Goal: Check status

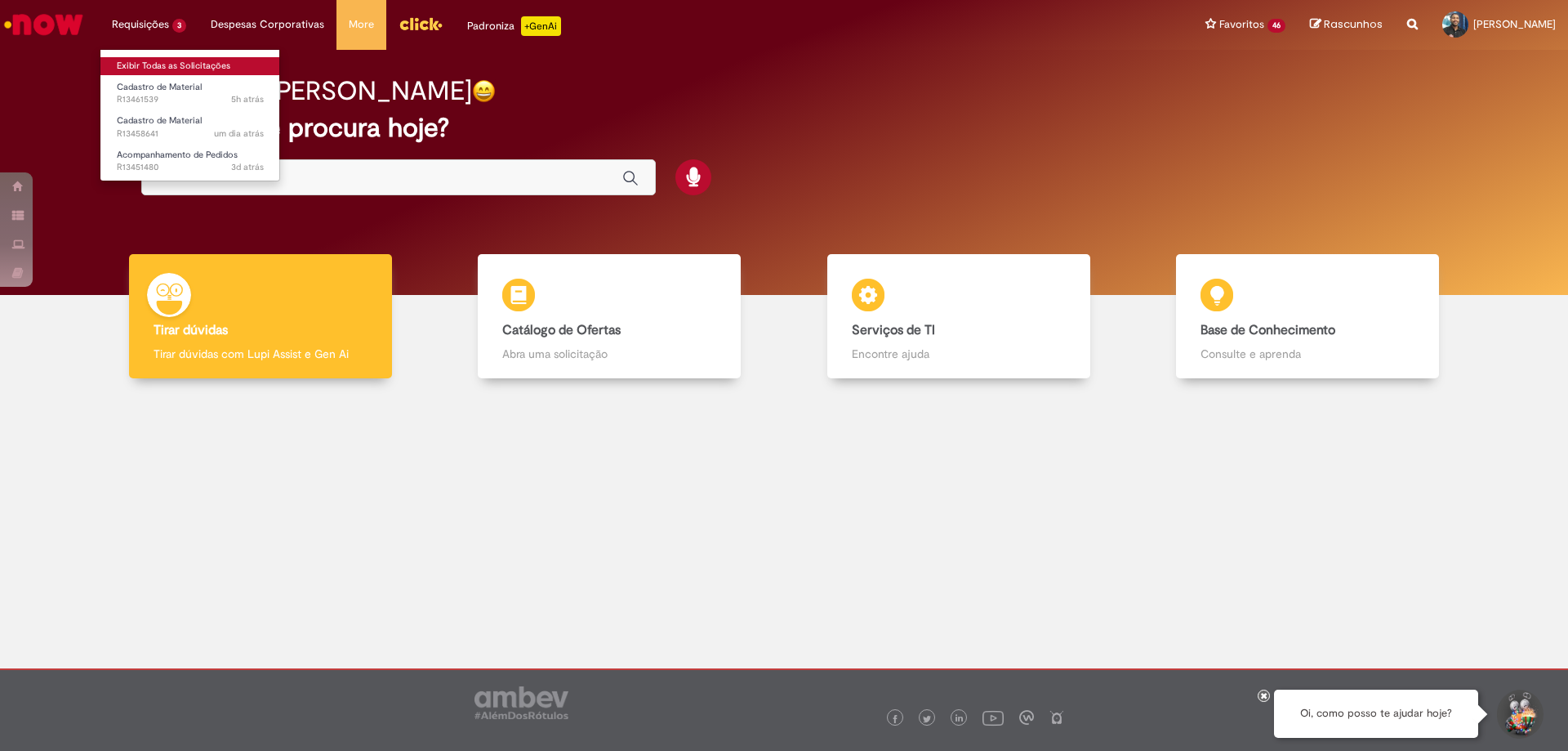
click at [160, 59] on link "Exibir Todas as Solicitações" at bounding box center [191, 66] width 180 height 18
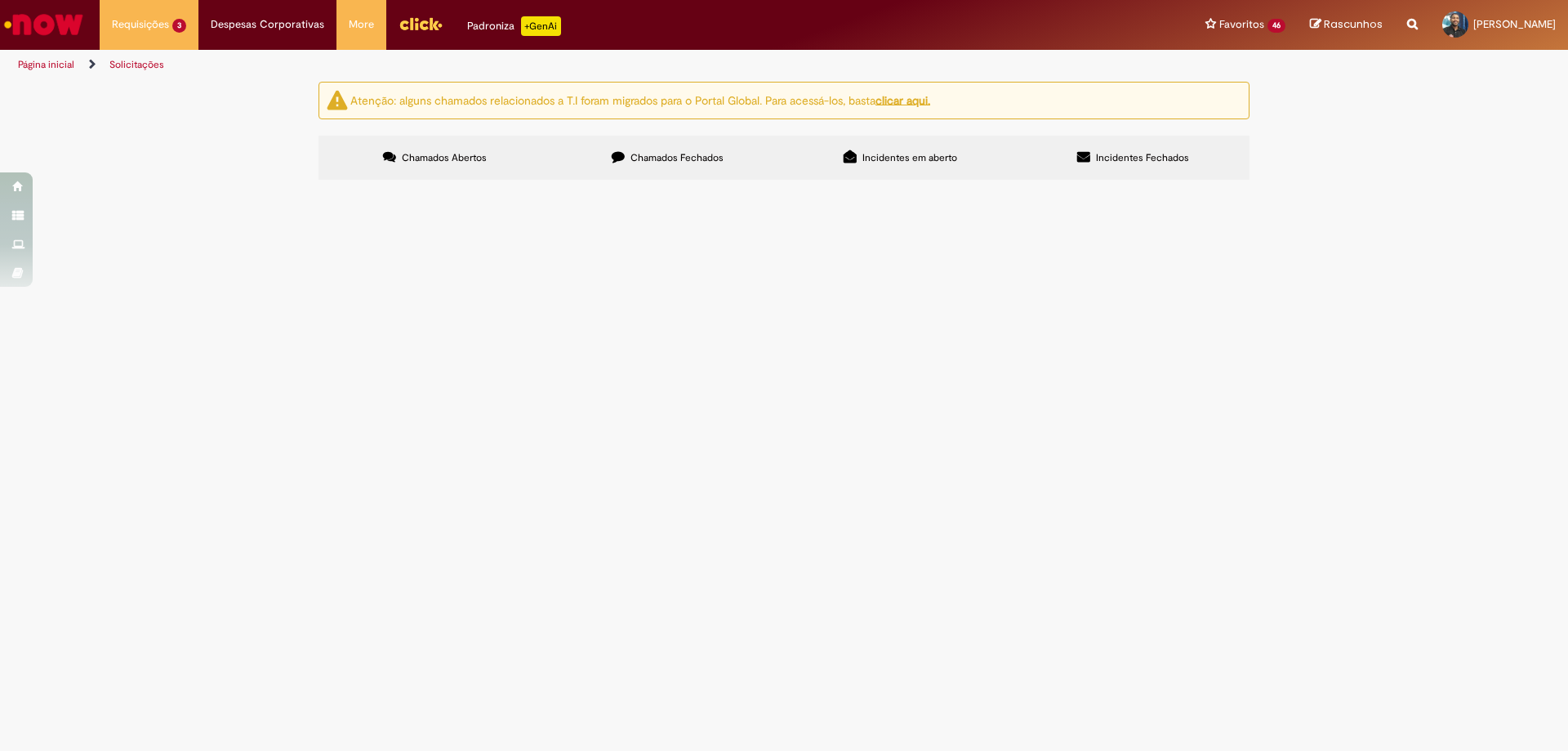
click at [673, 157] on span "Chamados Fechados" at bounding box center [676, 158] width 93 height 13
click at [0, 0] on span "NOSSA COTAÇÃO 4395/2024 PREÇO UNIT 328,64 + 6,5% IPI = 350,00 X 02 = R$ 750,00 …" at bounding box center [0, 0] width 0 height 0
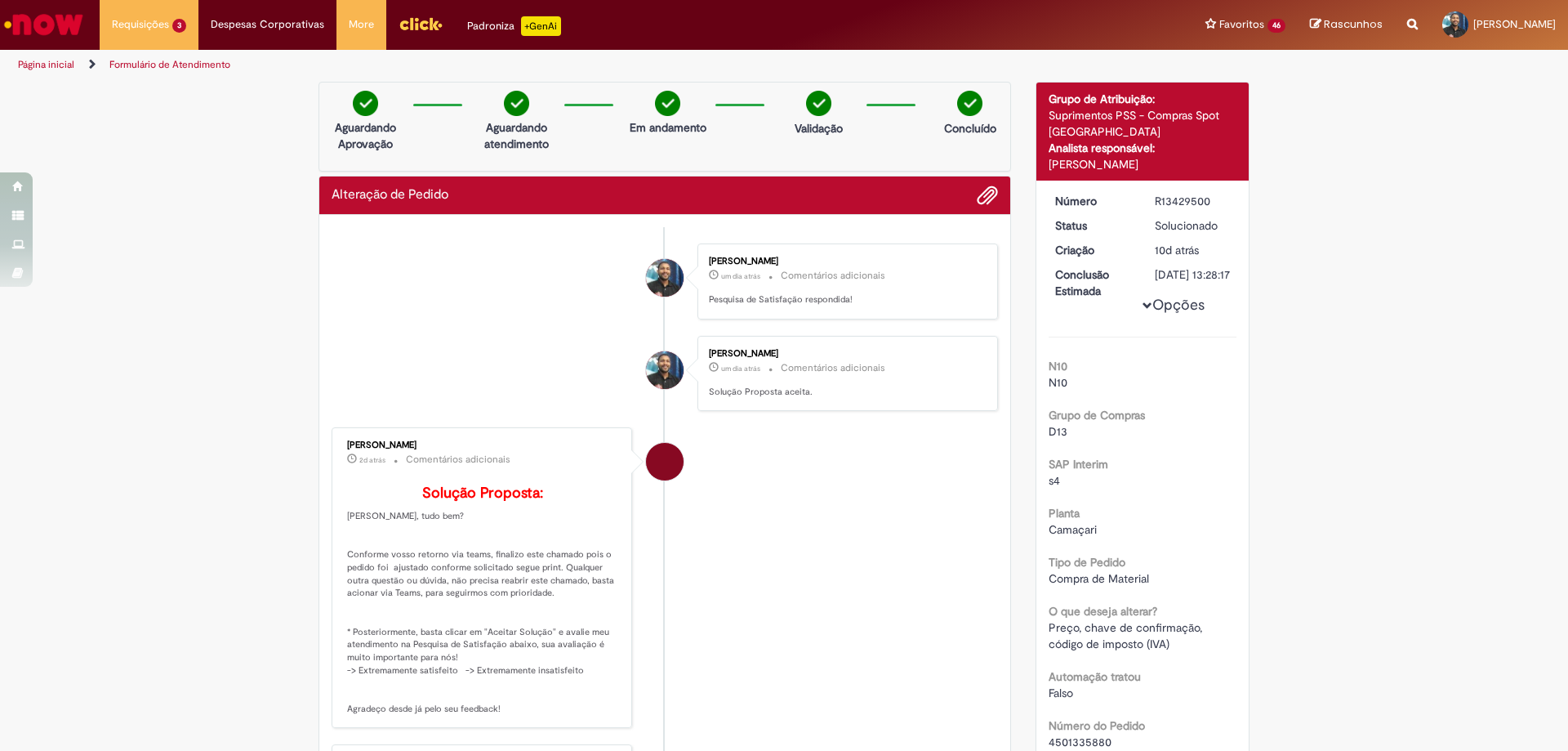
click at [140, 63] on link "Formulário de Atendimento" at bounding box center [170, 64] width 121 height 13
click at [52, 63] on link "Página inicial" at bounding box center [46, 64] width 56 height 13
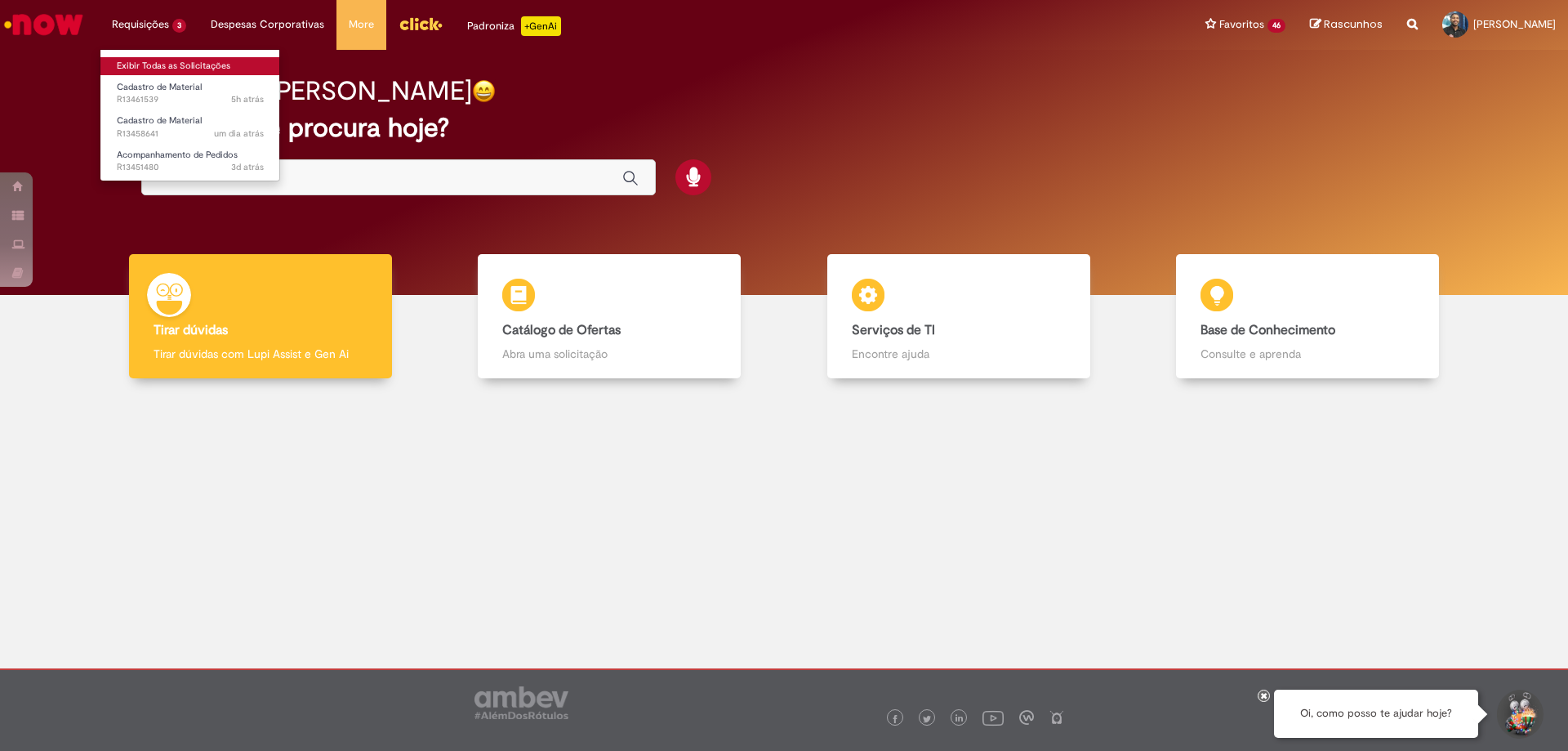
click at [172, 67] on link "Exibir Todas as Solicitações" at bounding box center [191, 66] width 180 height 18
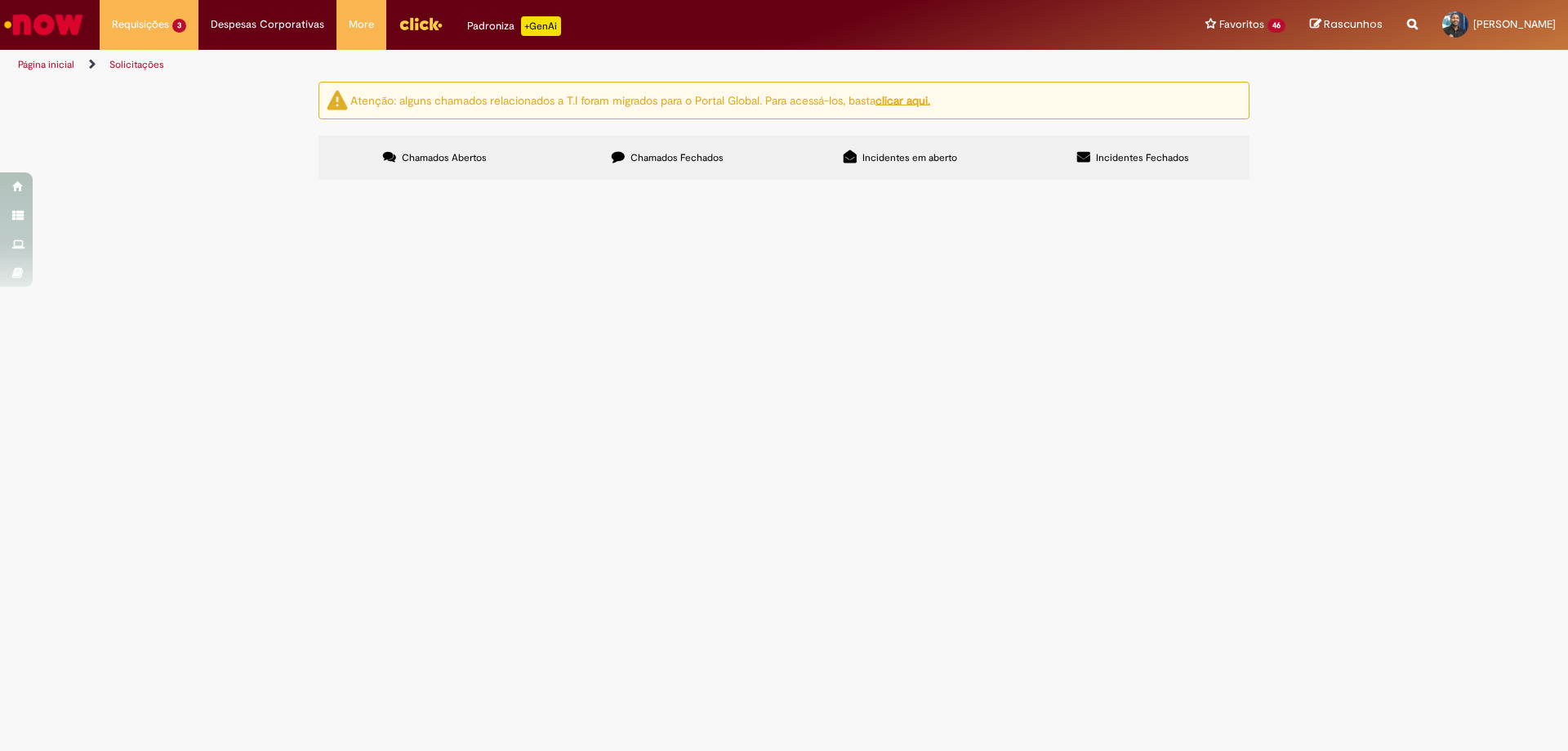
click at [674, 153] on span "Chamados Fechados" at bounding box center [676, 158] width 93 height 13
click at [0, 0] on td "RETENTOR E ROLAMENTO ECH" at bounding box center [0, 0] width 0 height 0
click at [0, 0] on span "R13447963" at bounding box center [0, 0] width 0 height 0
click at [1399, 185] on div "Atenção: alguns chamados relacionados a T.I foram migrados para o Portal Global…" at bounding box center [784, 133] width 1568 height 103
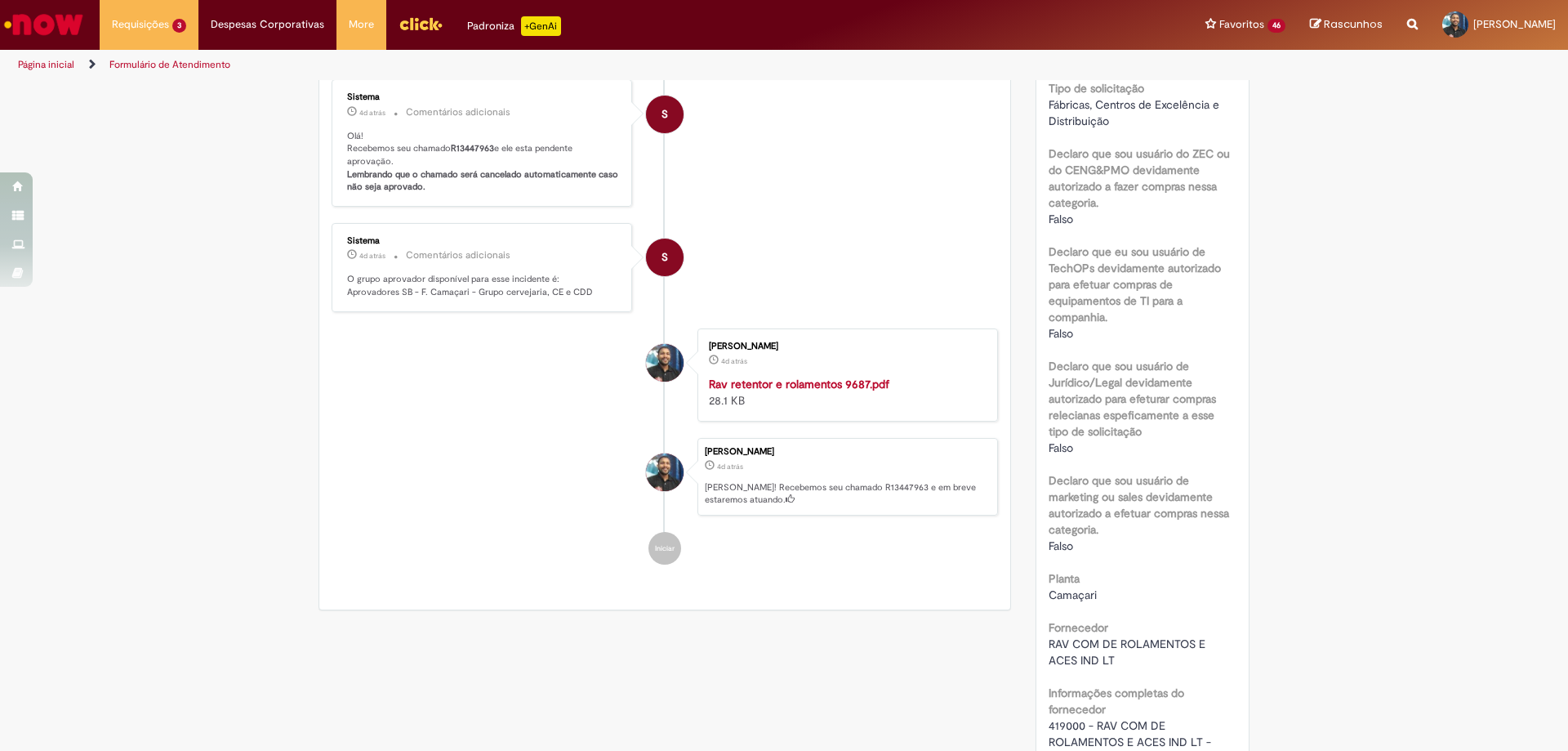
scroll to position [10, 0]
